Goal: Check status: Check status

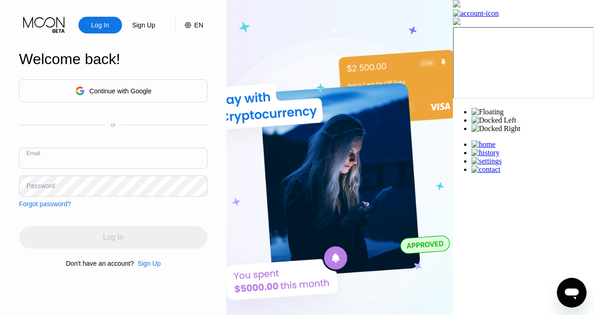
type input "[EMAIL_ADDRESS][DOMAIN_NAME]"
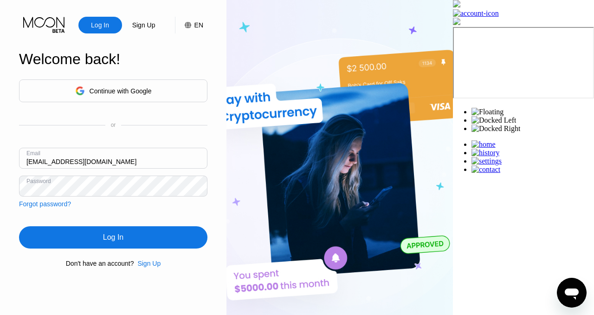
click at [112, 232] on div "Log In" at bounding box center [113, 237] width 188 height 22
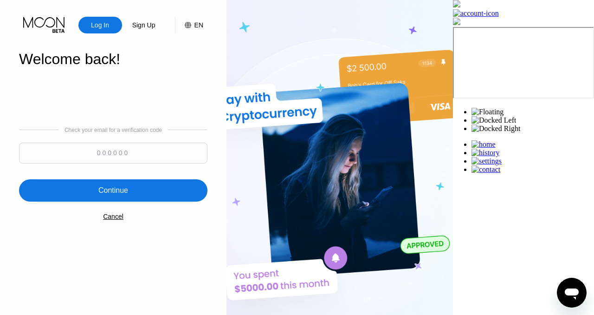
click at [122, 143] on input at bounding box center [113, 152] width 188 height 21
type input "524705"
click at [128, 191] on div "Continue" at bounding box center [113, 190] width 30 height 9
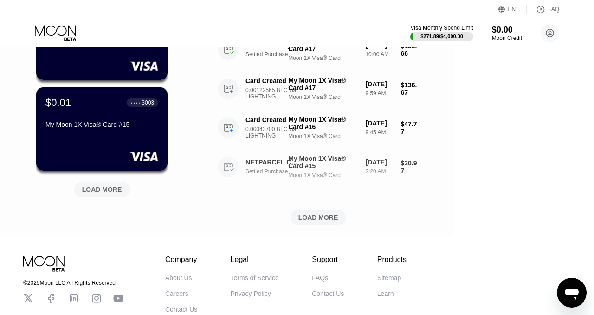
scroll to position [398, 0]
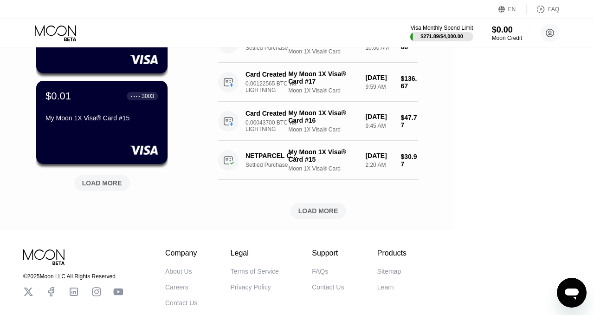
click at [338, 206] on div "LOAD MORE" at bounding box center [318, 210] width 40 height 8
click at [94, 182] on div "LOAD MORE" at bounding box center [102, 183] width 40 height 8
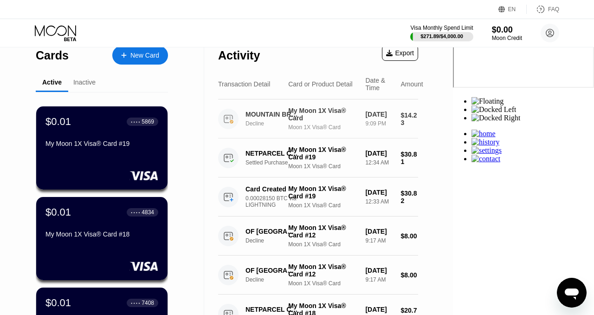
scroll to position [7, 0]
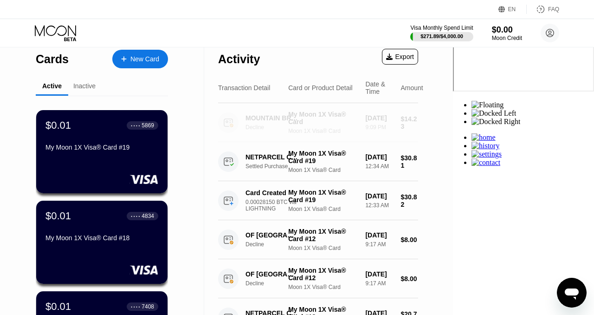
click at [280, 122] on div "MOUNTAIN BREAD PTY LTD RESERVOIR AU Decline" at bounding box center [249, 122] width 63 height 20
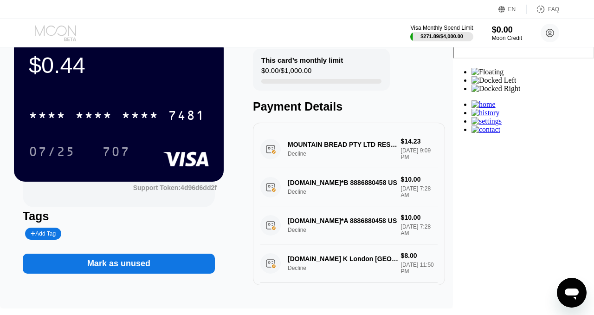
click at [47, 32] on icon at bounding box center [55, 30] width 41 height 11
